Goal: Transaction & Acquisition: Purchase product/service

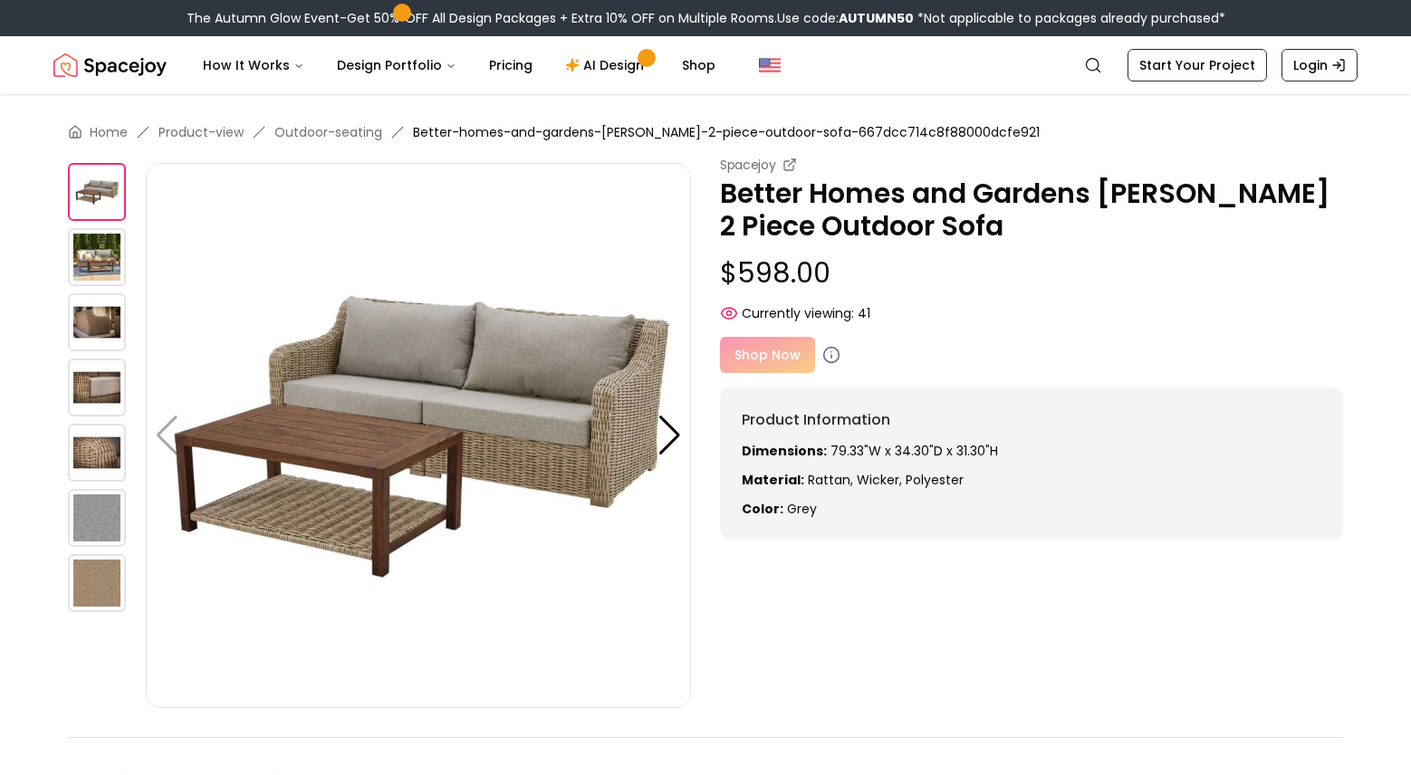
click at [100, 249] on img at bounding box center [97, 257] width 58 height 58
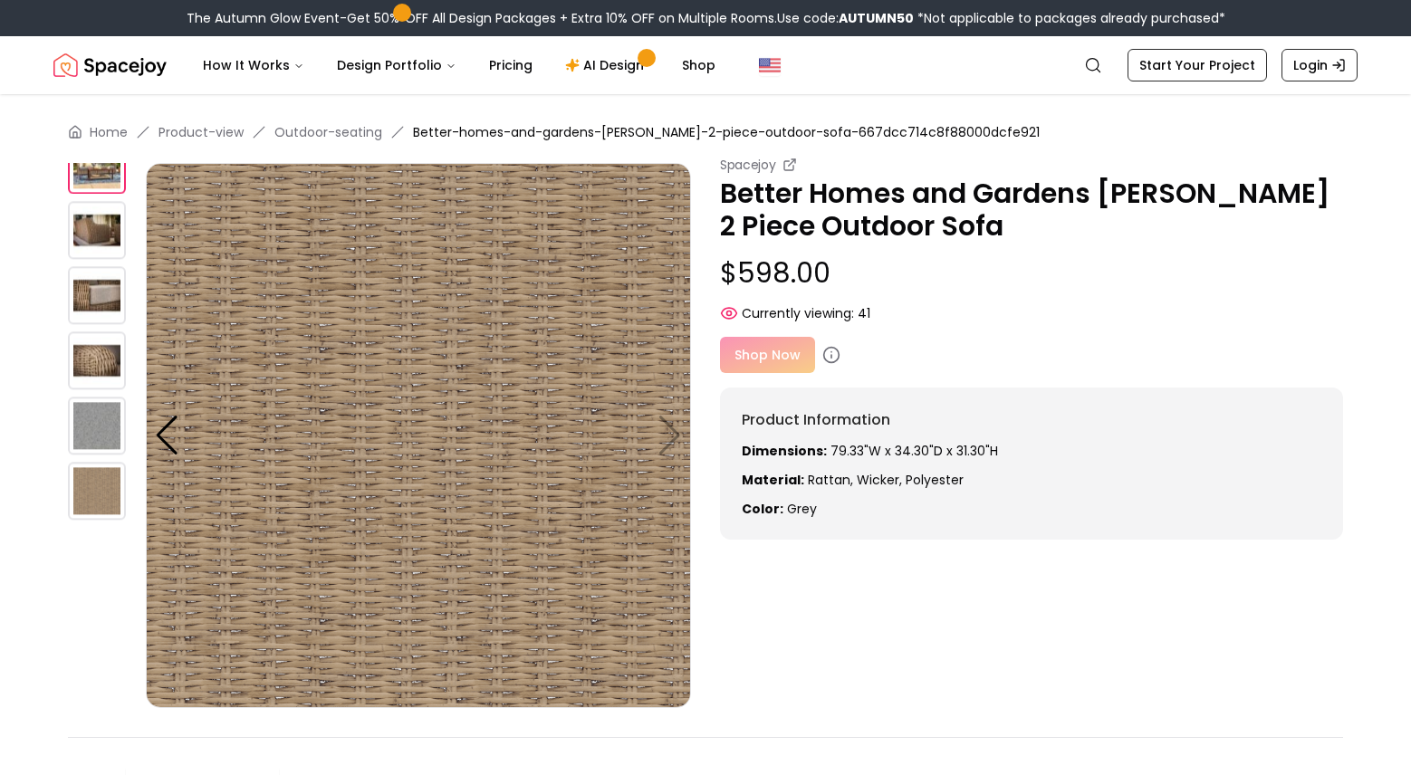
click at [96, 298] on img at bounding box center [97, 295] width 58 height 58
click at [96, 341] on img at bounding box center [97, 361] width 58 height 58
click at [98, 360] on img at bounding box center [97, 361] width 58 height 58
click at [101, 419] on img at bounding box center [97, 426] width 58 height 58
click at [100, 429] on img at bounding box center [97, 426] width 58 height 58
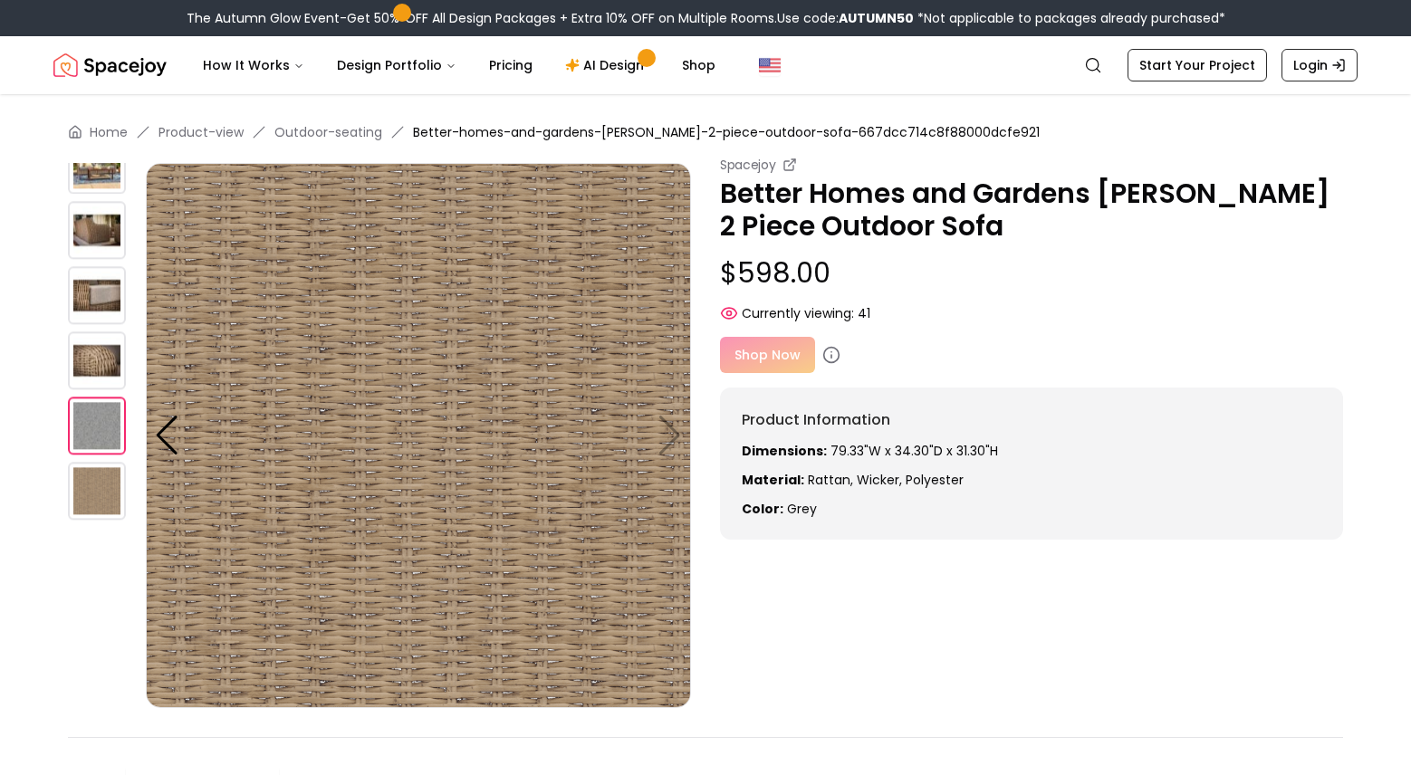
click at [670, 440] on img at bounding box center [418, 435] width 545 height 545
click at [955, 277] on p "$598.00" at bounding box center [1031, 273] width 623 height 33
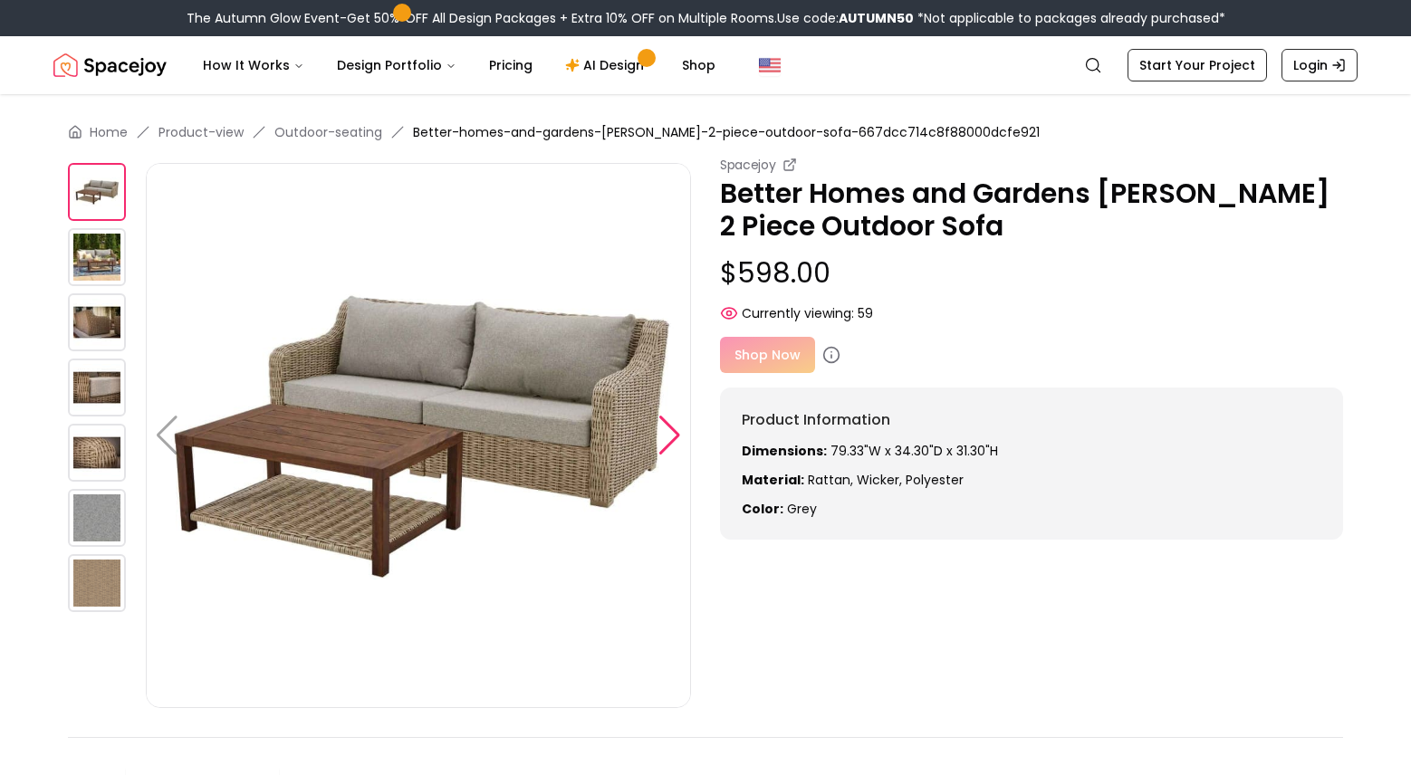
click at [667, 438] on div at bounding box center [670, 436] width 24 height 40
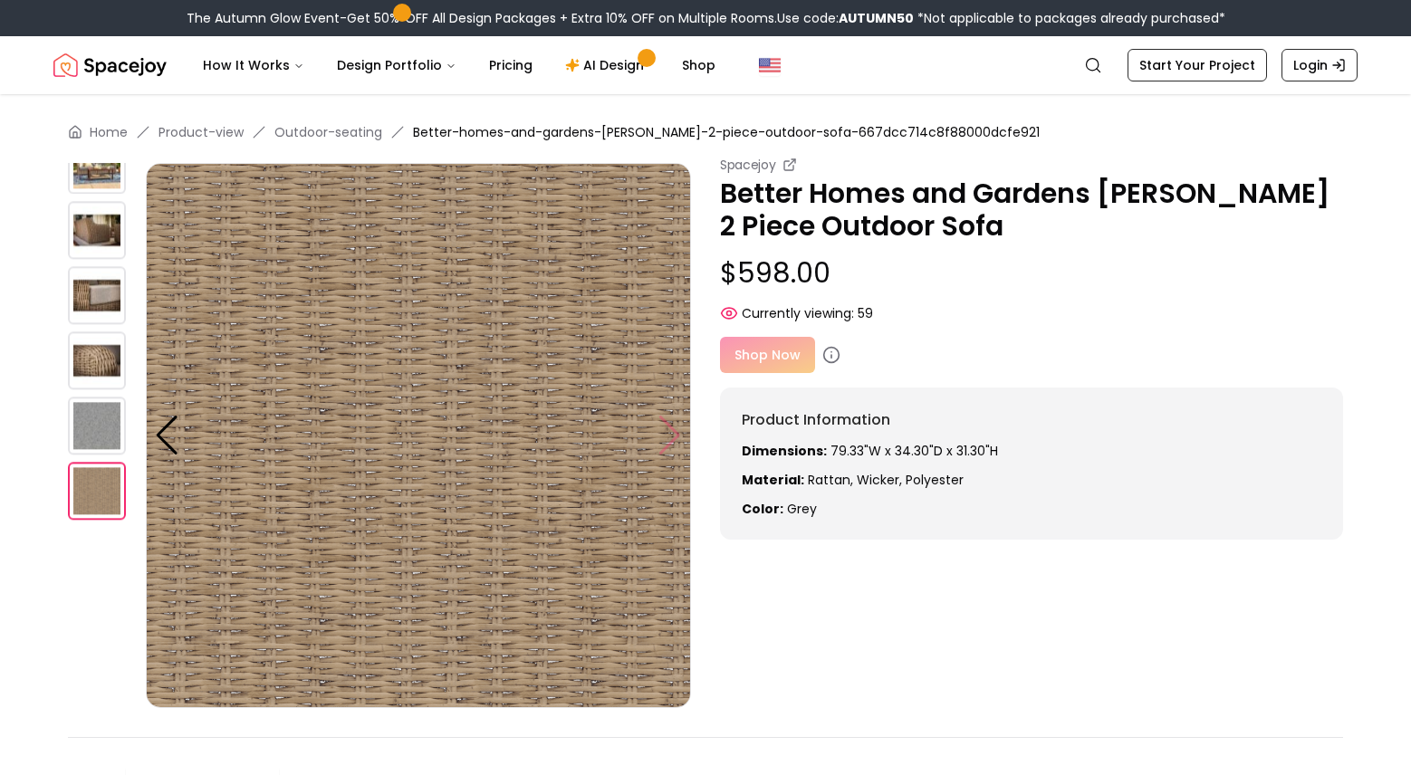
click at [667, 438] on img at bounding box center [418, 435] width 545 height 545
click at [159, 432] on div at bounding box center [167, 436] width 24 height 40
click at [91, 420] on img at bounding box center [97, 426] width 58 height 58
click at [758, 360] on div "Shop Now" at bounding box center [1031, 355] width 623 height 36
